Goal: Navigation & Orientation: Find specific page/section

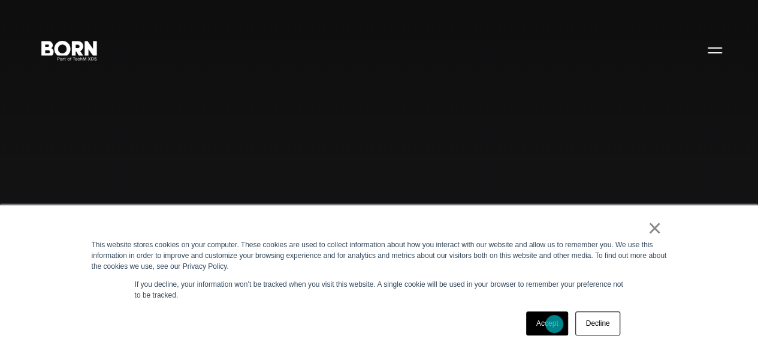
click at [554, 323] on link "Accept" at bounding box center [547, 323] width 43 height 24
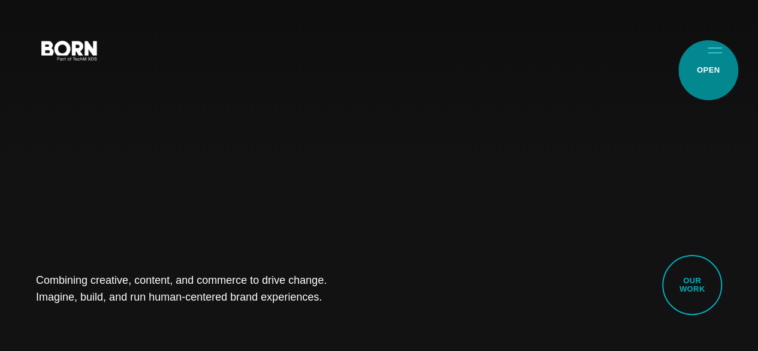
click at [707, 62] on button "Primary Menu" at bounding box center [715, 49] width 29 height 25
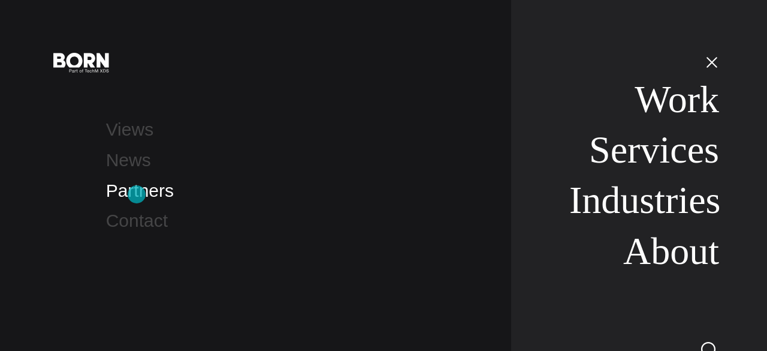
click at [137, 194] on link "Partners" at bounding box center [140, 190] width 68 height 20
click at [139, 228] on link "Contact" at bounding box center [137, 220] width 62 height 20
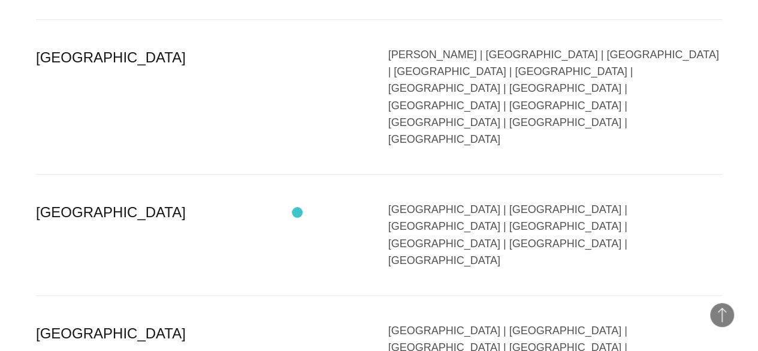
scroll to position [2577, 0]
